Goal: Task Accomplishment & Management: Manage account settings

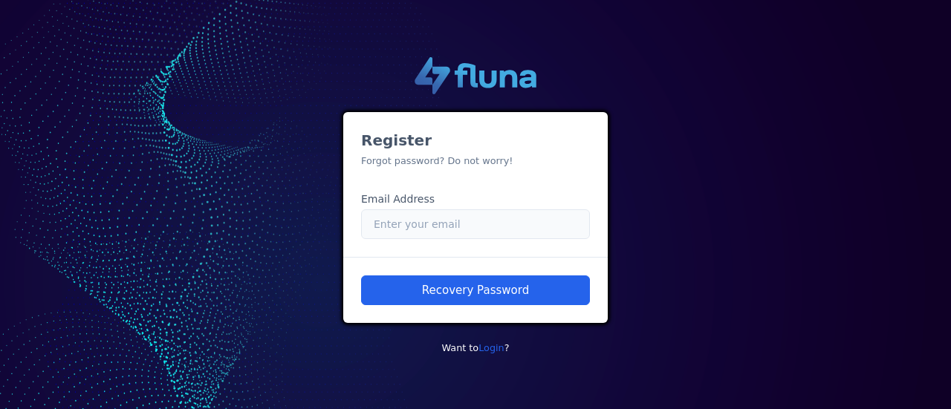
click at [454, 224] on input "Email" at bounding box center [475, 225] width 229 height 30
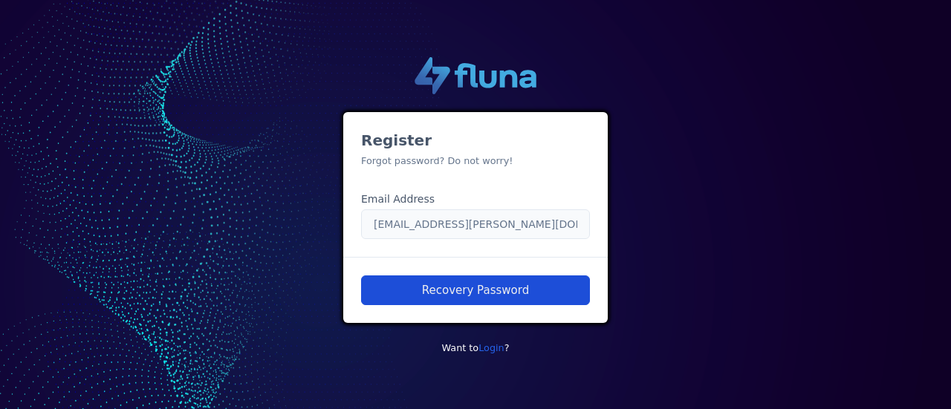
type input "[EMAIL_ADDRESS][PERSON_NAME][DOMAIN_NAME]"
click at [521, 287] on button "Recovery Password" at bounding box center [475, 291] width 229 height 30
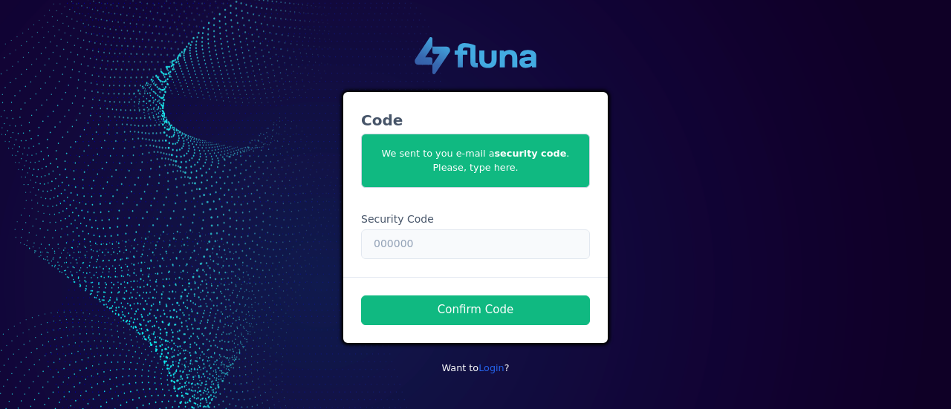
click at [523, 237] on input "text" at bounding box center [475, 245] width 229 height 30
paste input "163296"
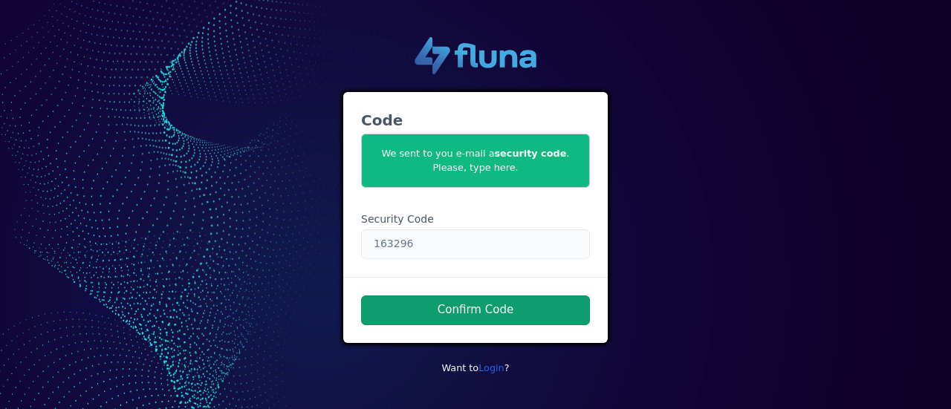
type input "163296"
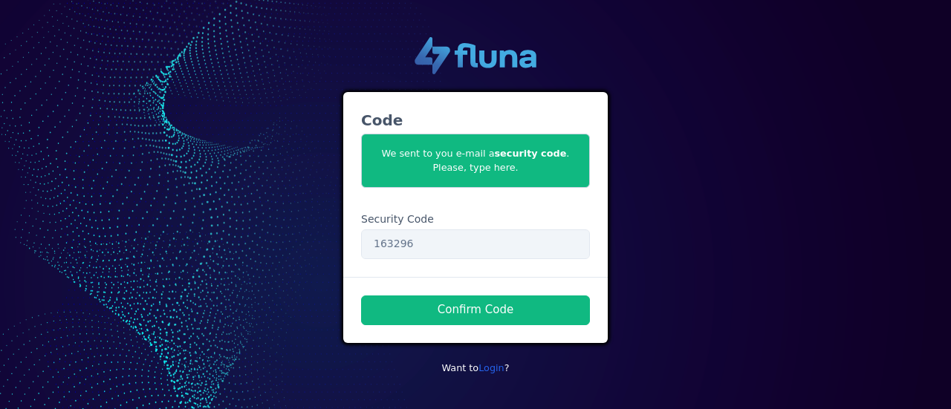
drag, startPoint x: 473, startPoint y: 304, endPoint x: 666, endPoint y: 315, distance: 193.5
click at [666, 315] on div ".cls-1 { fill: url(#linear-gradient); } .cls-2 { fill: url(#linear-gradient-2);…" at bounding box center [475, 204] width 847 height 359
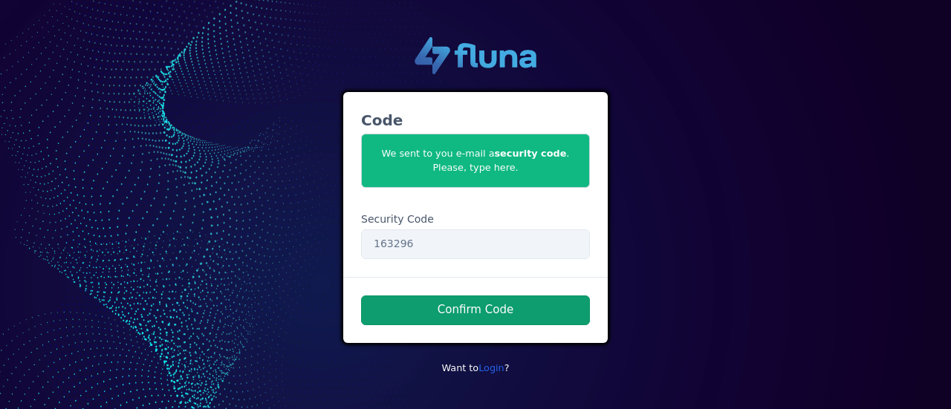
click at [504, 299] on button "Confirm Code" at bounding box center [475, 311] width 229 height 30
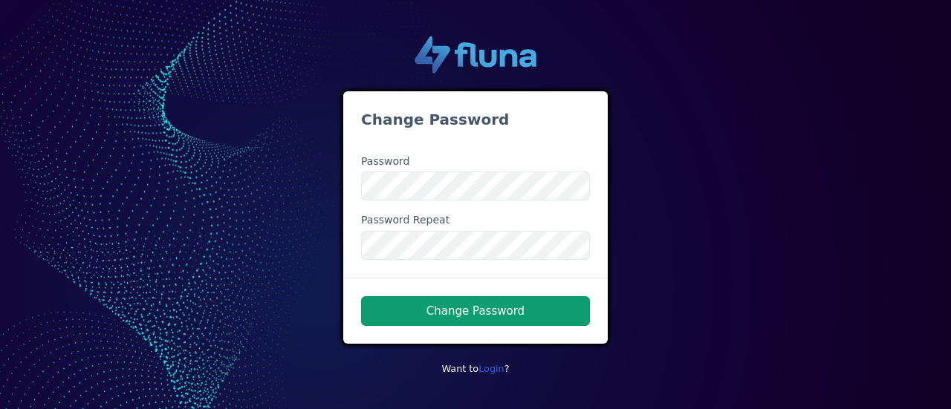
click at [429, 317] on button "Change Password" at bounding box center [475, 311] width 229 height 30
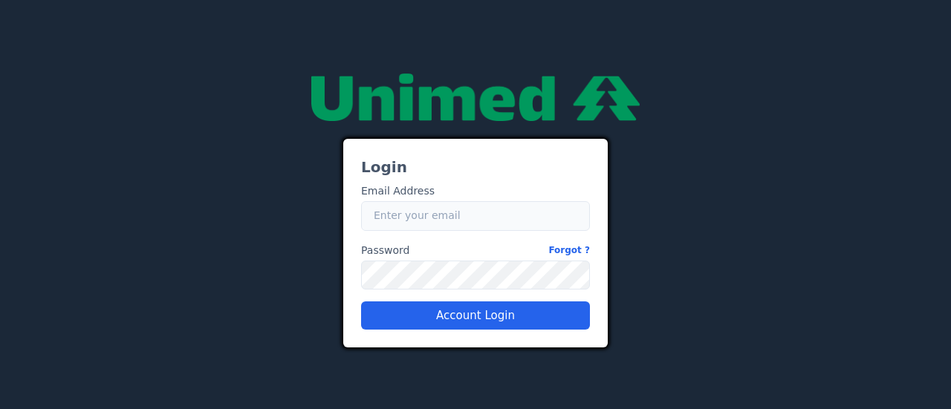
click at [400, 207] on input "Email" at bounding box center [475, 216] width 229 height 30
type input "grete.araujo@unimedbh.com.br"
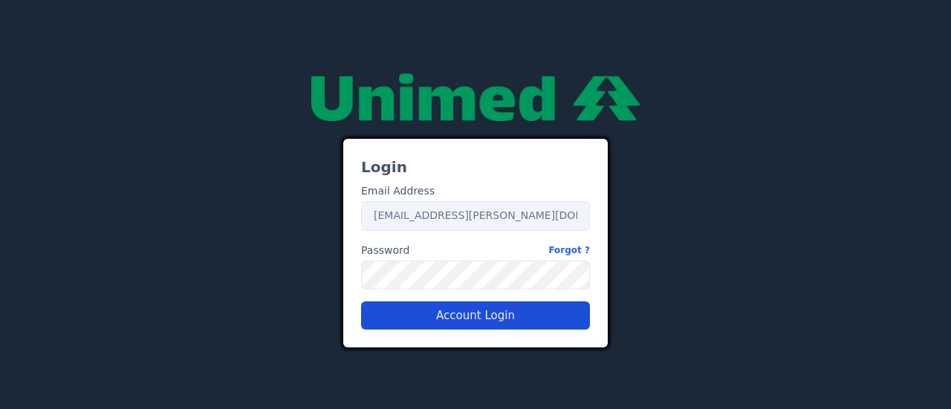
click at [448, 322] on button "Account Login" at bounding box center [475, 316] width 229 height 28
